Goal: Task Accomplishment & Management: Complete application form

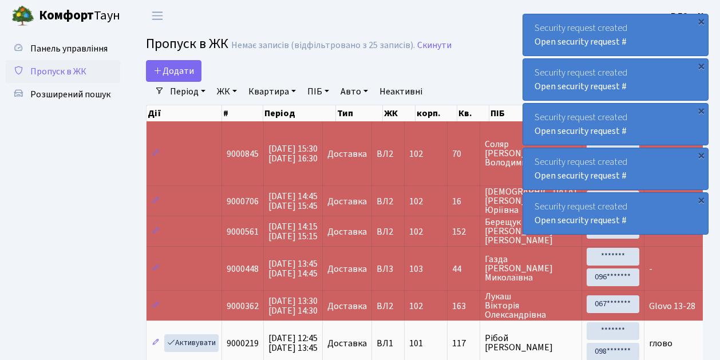
select select "25"
click at [194, 80] on link "Додати" at bounding box center [173, 71] width 55 height 22
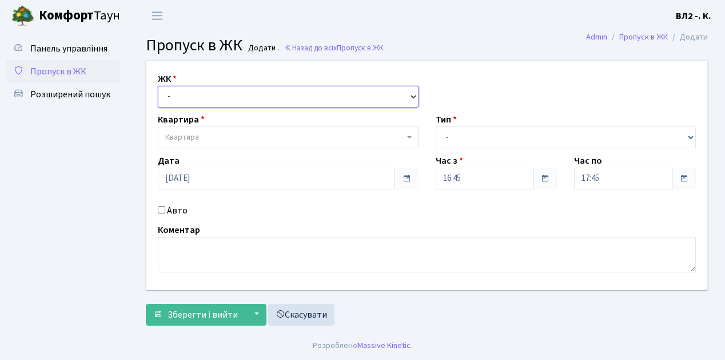
click at [411, 95] on select "- ВЛ1, Ужгородський пров., 4/1 ВЛ2, Голосіївський просп., 76 ВЛ3, пр.Голосіївсь…" at bounding box center [288, 97] width 261 height 22
select select "317"
click at [158, 86] on select "- ВЛ1, Ужгородський пров., 4/1 ВЛ2, Голосіївський просп., 76 ВЛ3, пр.Голосіївсь…" at bounding box center [288, 97] width 261 height 22
select select
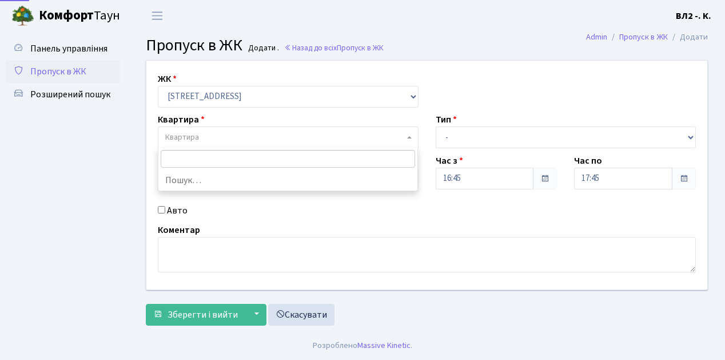
click at [407, 135] on span "Квартира" at bounding box center [288, 137] width 261 height 22
type input "5"
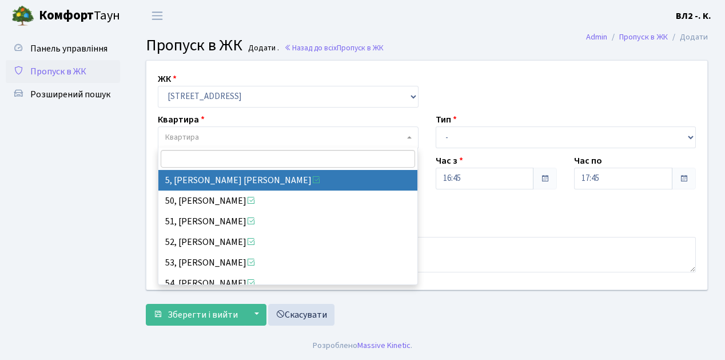
select select "37954"
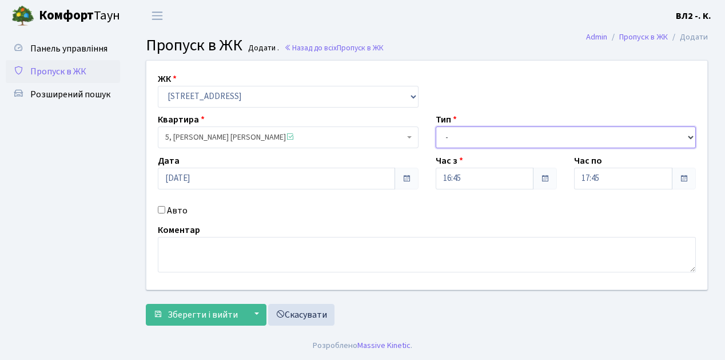
click at [686, 136] on select "- Доставка Таксі Гості Сервіс" at bounding box center [566, 137] width 261 height 22
select select "1"
click at [436, 126] on select "- Доставка Таксі Гості Сервіс" at bounding box center [566, 137] width 261 height 22
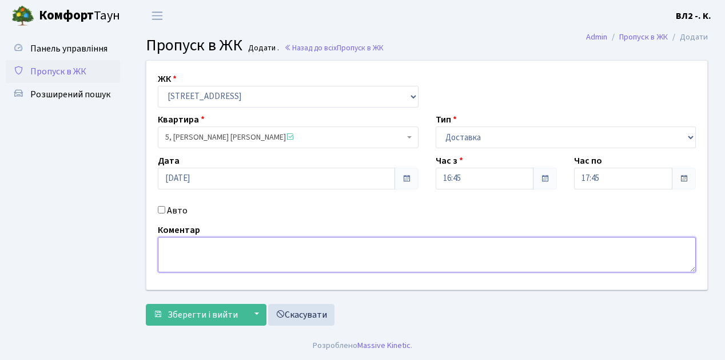
click at [171, 247] on textarea at bounding box center [427, 254] width 538 height 35
type textarea "Glovo 16-45"
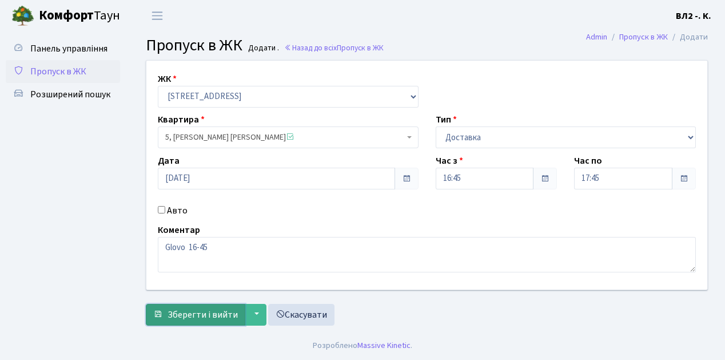
click at [168, 311] on span "Зберегти і вийти" at bounding box center [203, 314] width 70 height 13
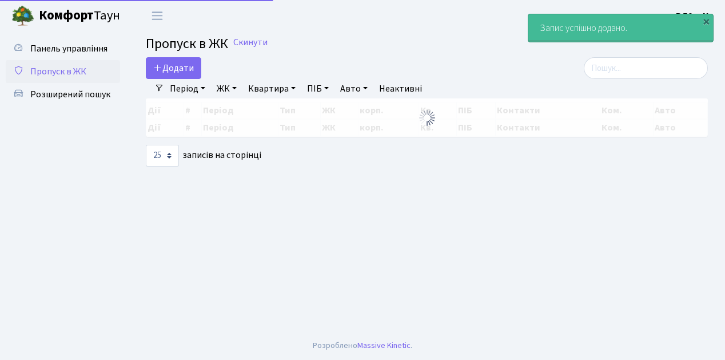
select select "25"
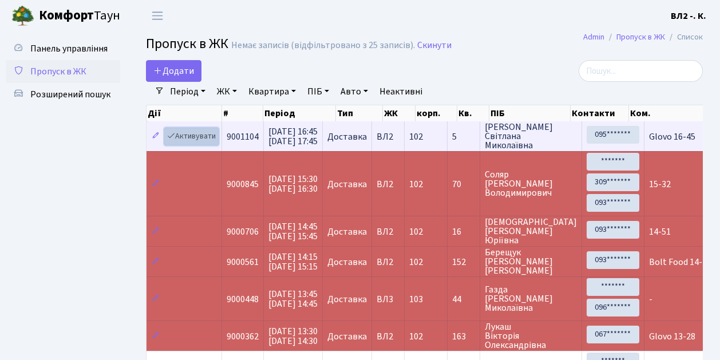
click at [215, 143] on link "Активувати" at bounding box center [191, 137] width 54 height 18
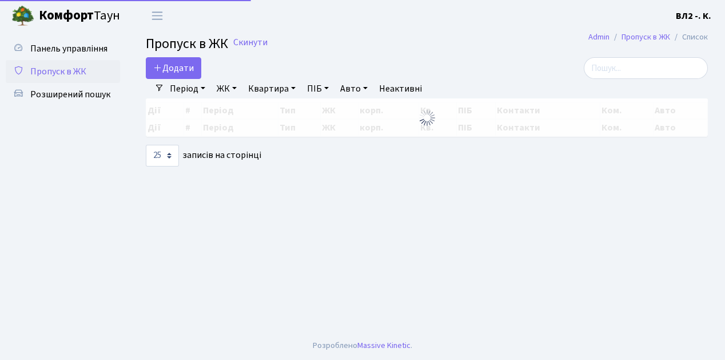
select select "25"
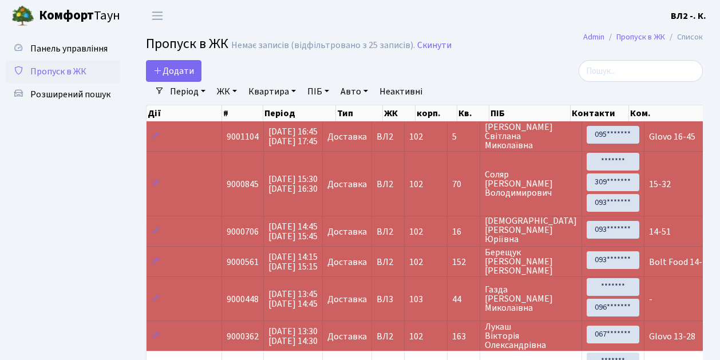
scroll to position [2, 0]
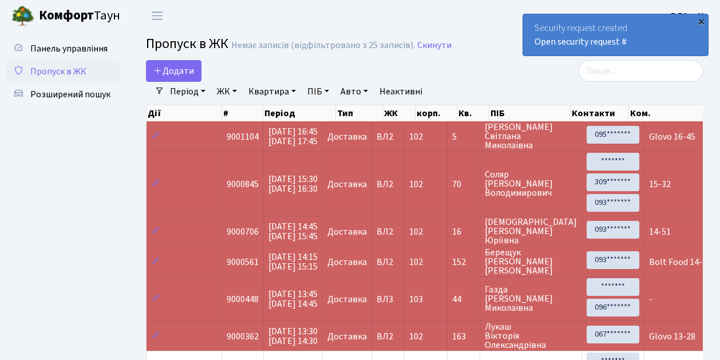
click at [704, 21] on div "×" at bounding box center [700, 20] width 11 height 11
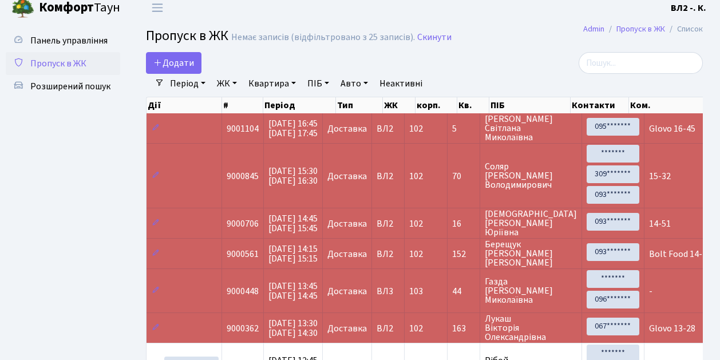
scroll to position [0, 0]
